Goal: Task Accomplishment & Management: Manage account settings

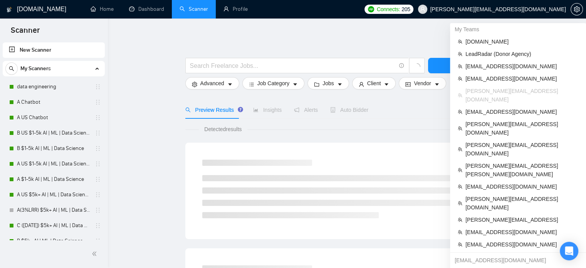
click at [538, 9] on span "[PERSON_NAME][EMAIL_ADDRESS][DOMAIN_NAME]" at bounding box center [498, 9] width 136 height 0
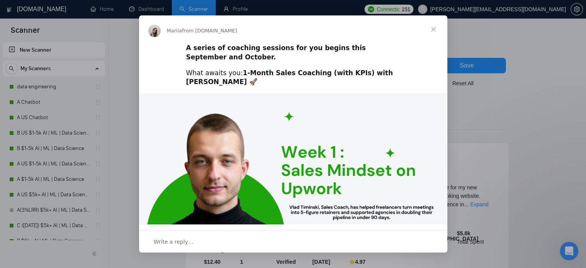
click at [434, 22] on span "Close" at bounding box center [434, 29] width 28 height 28
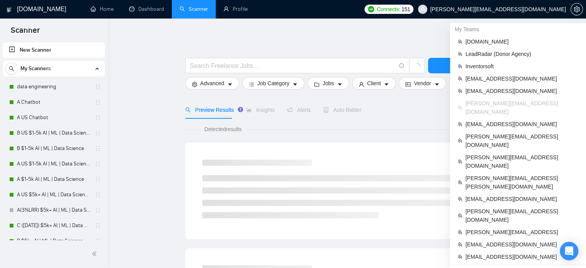
click at [527, 13] on span "[PERSON_NAME][EMAIL_ADDRESS][DOMAIN_NAME]" at bounding box center [492, 9] width 157 height 25
click at [517, 9] on span "[PERSON_NAME][EMAIL_ADDRESS][DOMAIN_NAME]" at bounding box center [498, 9] width 136 height 0
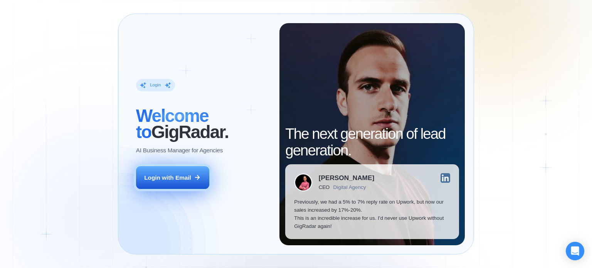
click at [160, 173] on div "Login with Email" at bounding box center [167, 177] width 47 height 8
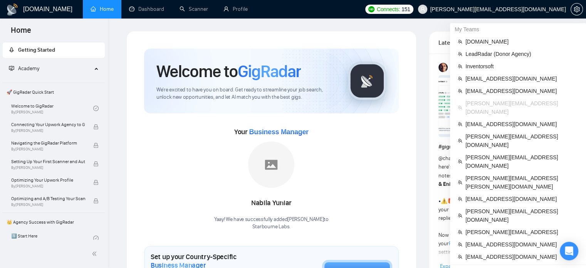
click at [532, 13] on span "[PERSON_NAME][EMAIL_ADDRESS][DOMAIN_NAME]" at bounding box center [492, 9] width 157 height 25
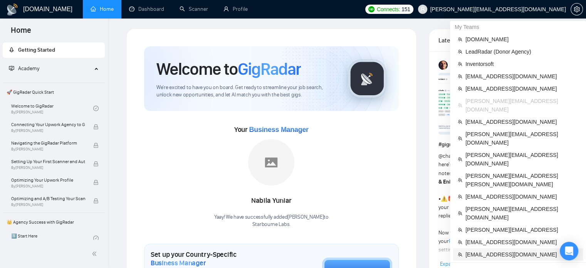
scroll to position [2, 0]
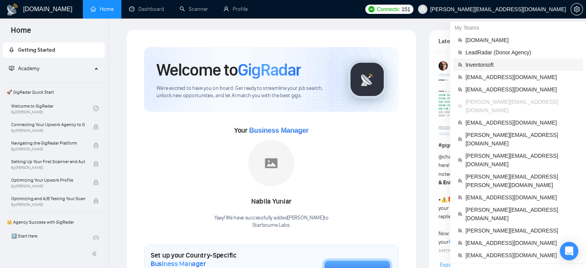
click at [494, 65] on span "Inventorsoft" at bounding box center [522, 65] width 113 height 8
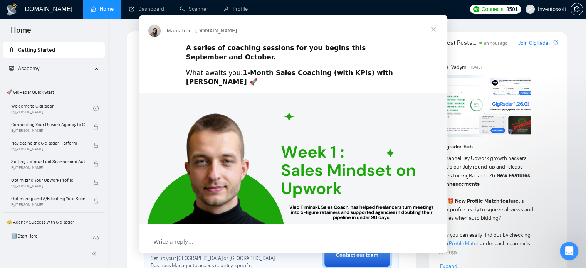
click at [200, 11] on div "Intercom messenger" at bounding box center [293, 134] width 586 height 268
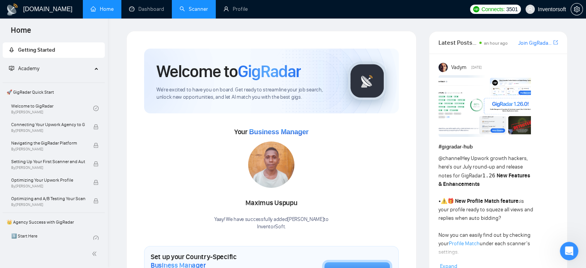
click at [200, 11] on link "Scanner" at bounding box center [194, 9] width 29 height 7
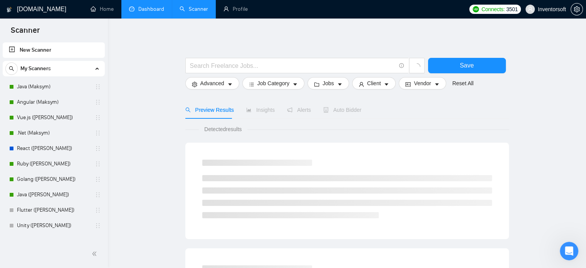
click at [142, 12] on link "Dashboard" at bounding box center [146, 9] width 35 height 7
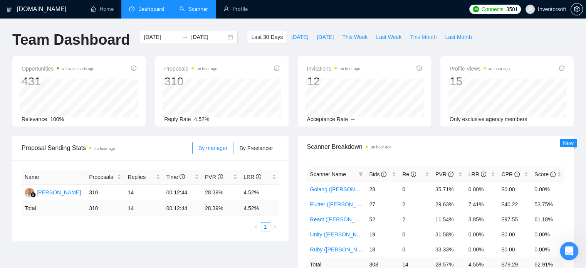
click at [414, 35] on span "This Month" at bounding box center [423, 37] width 27 height 8
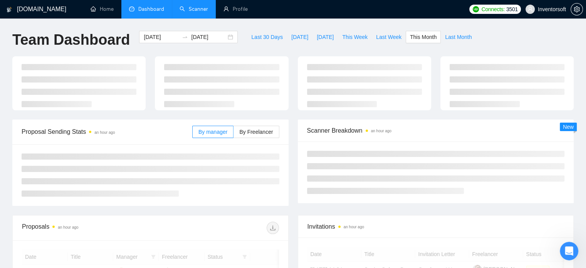
type input "2025-09-01"
type input "2025-09-30"
